Goal: Task Accomplishment & Management: Use online tool/utility

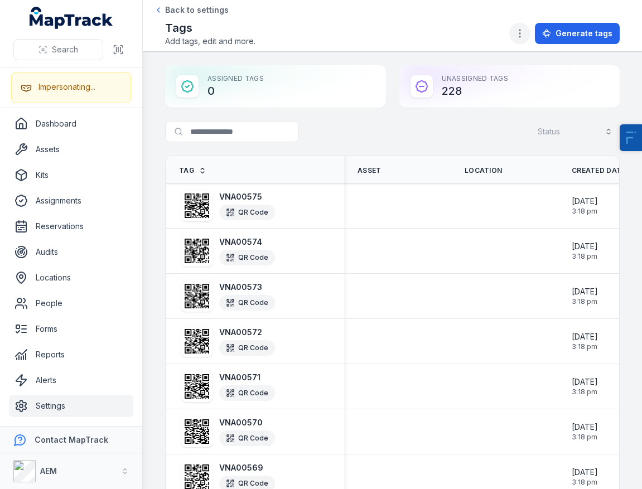
click at [524, 23] on button "button" at bounding box center [519, 33] width 21 height 21
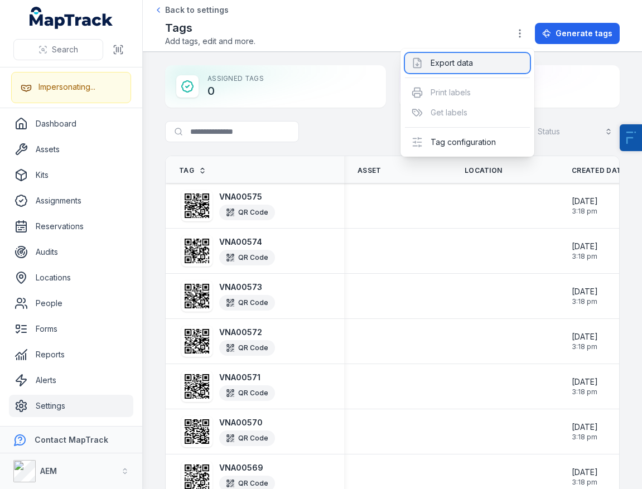
click at [457, 65] on div "Export data" at bounding box center [467, 63] width 125 height 20
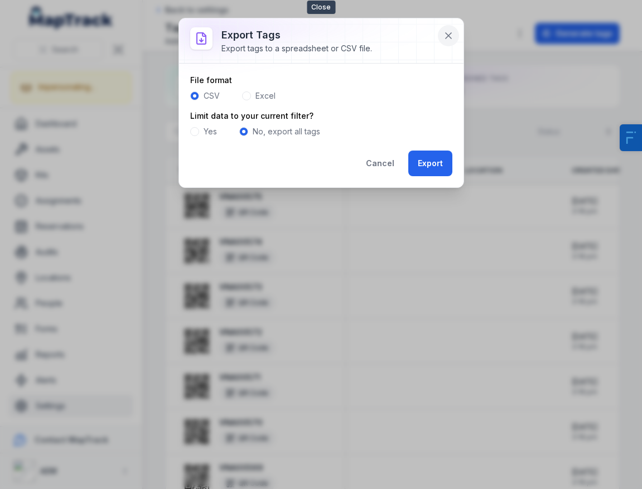
click at [448, 37] on icon at bounding box center [448, 35] width 11 height 11
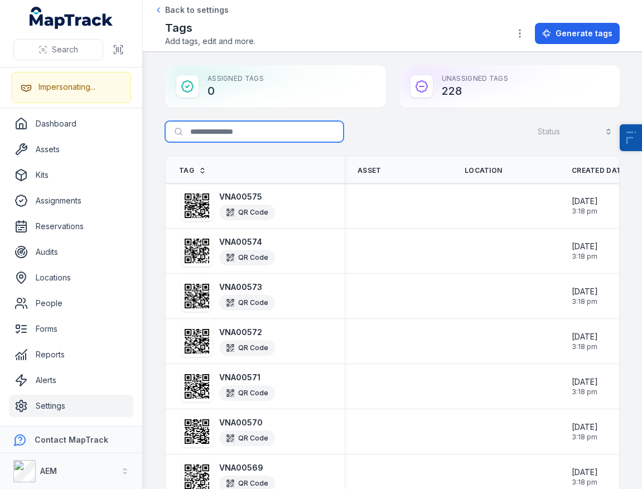
click at [222, 127] on input "Search for tags" at bounding box center [254, 131] width 178 height 21
type input "*"
type input "***"
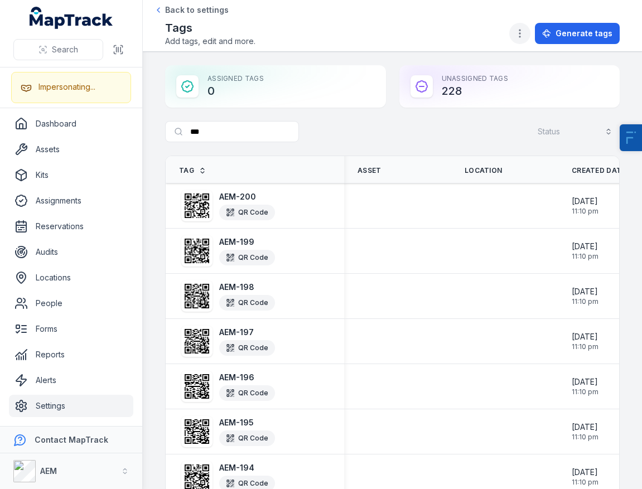
click at [525, 30] on icon "button" at bounding box center [519, 33] width 11 height 11
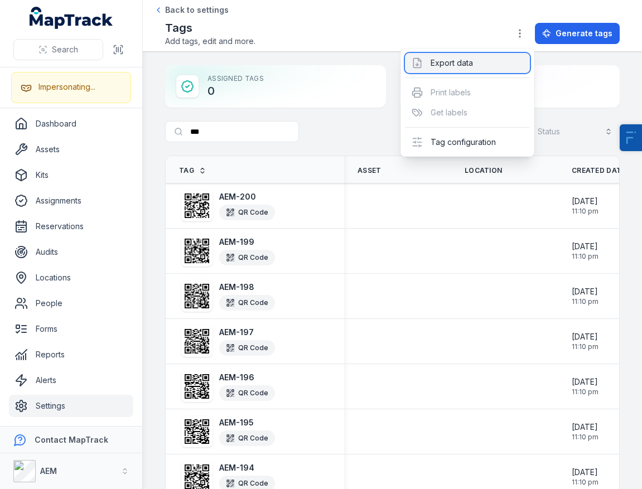
click at [459, 65] on div "Export data" at bounding box center [467, 63] width 125 height 20
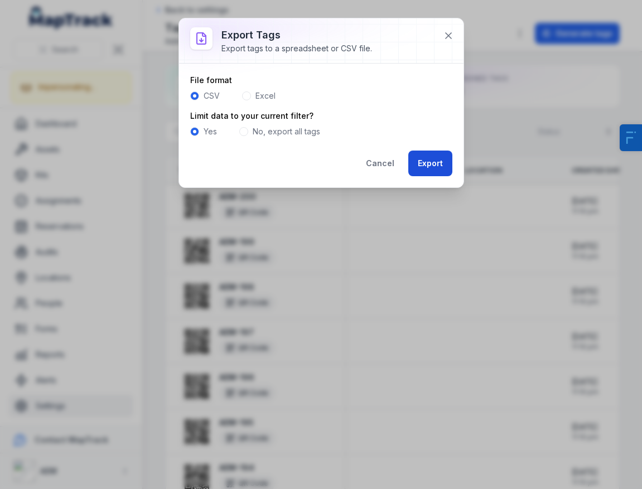
click at [425, 159] on button "Export" at bounding box center [430, 164] width 44 height 26
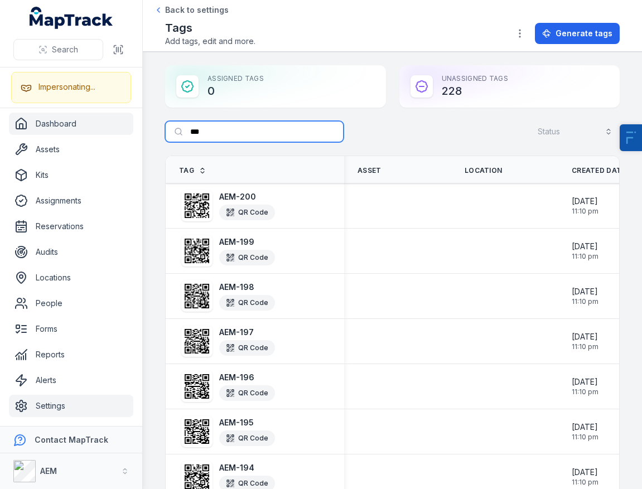
drag, startPoint x: 240, startPoint y: 131, endPoint x: 81, endPoint y: 118, distance: 159.4
click at [188, 132] on input "***" at bounding box center [254, 131] width 178 height 21
